Goal: Find specific page/section: Find specific page/section

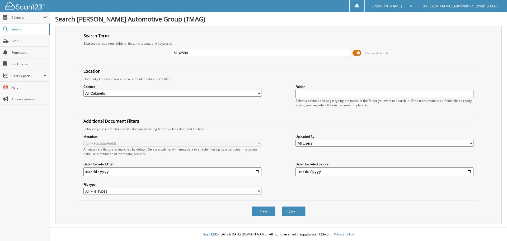
type input "5132590"
click at [282, 206] on button "Search" at bounding box center [294, 211] width 24 height 10
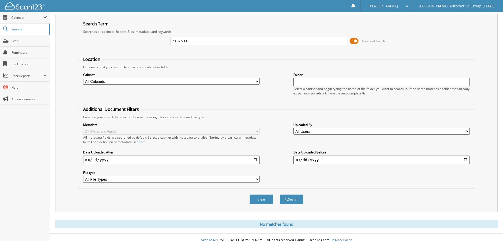
scroll to position [18, 0]
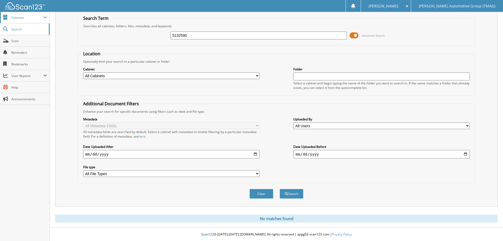
click at [22, 19] on span "Cabinets" at bounding box center [27, 17] width 32 height 4
click at [44, 17] on span at bounding box center [45, 17] width 4 height 4
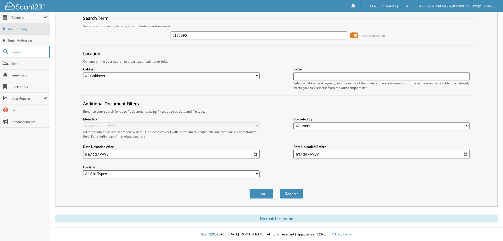
click at [25, 31] on span "My Company" at bounding box center [27, 29] width 39 height 5
